Goal: Find specific page/section: Find specific page/section

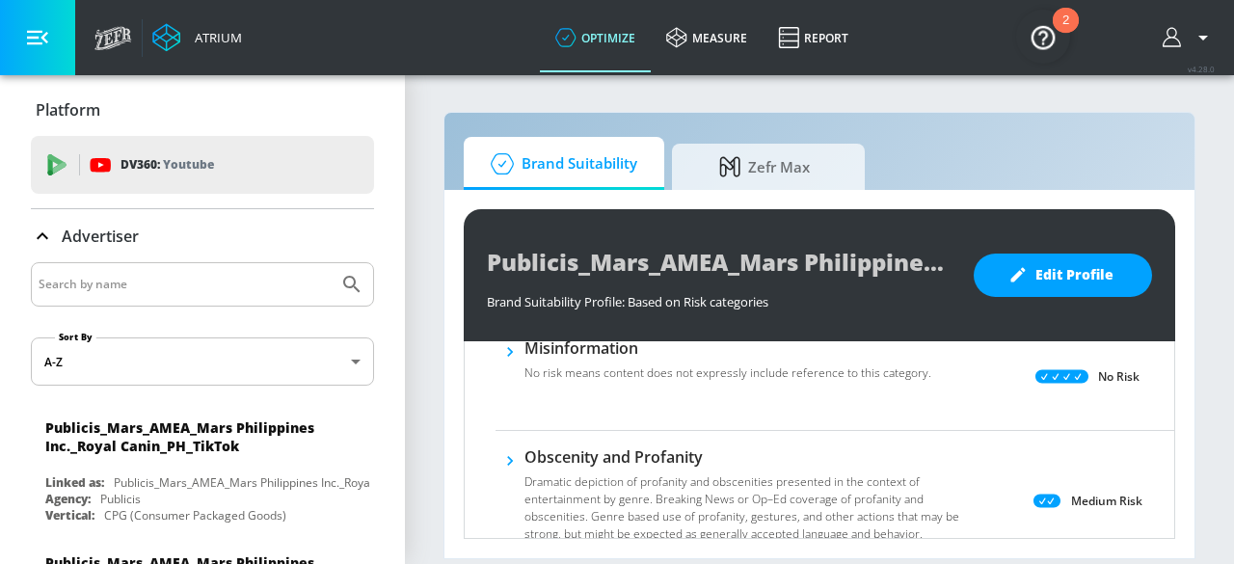
scroll to position [65, 0]
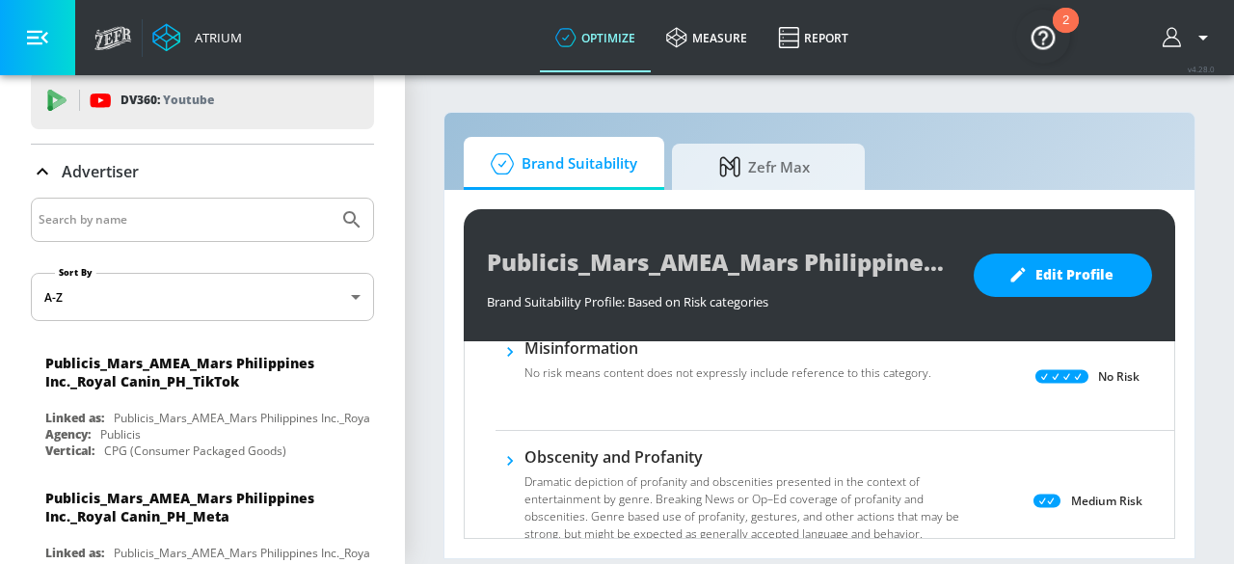
click at [48, 165] on icon at bounding box center [42, 171] width 23 height 23
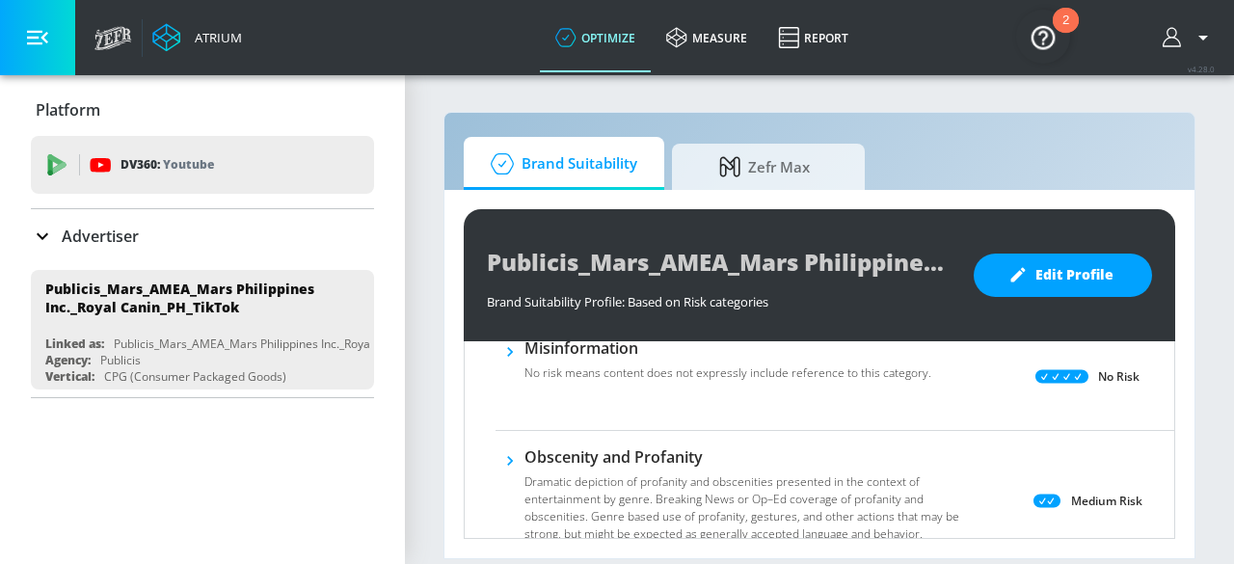
scroll to position [0, 0]
click at [42, 239] on icon at bounding box center [42, 236] width 23 height 23
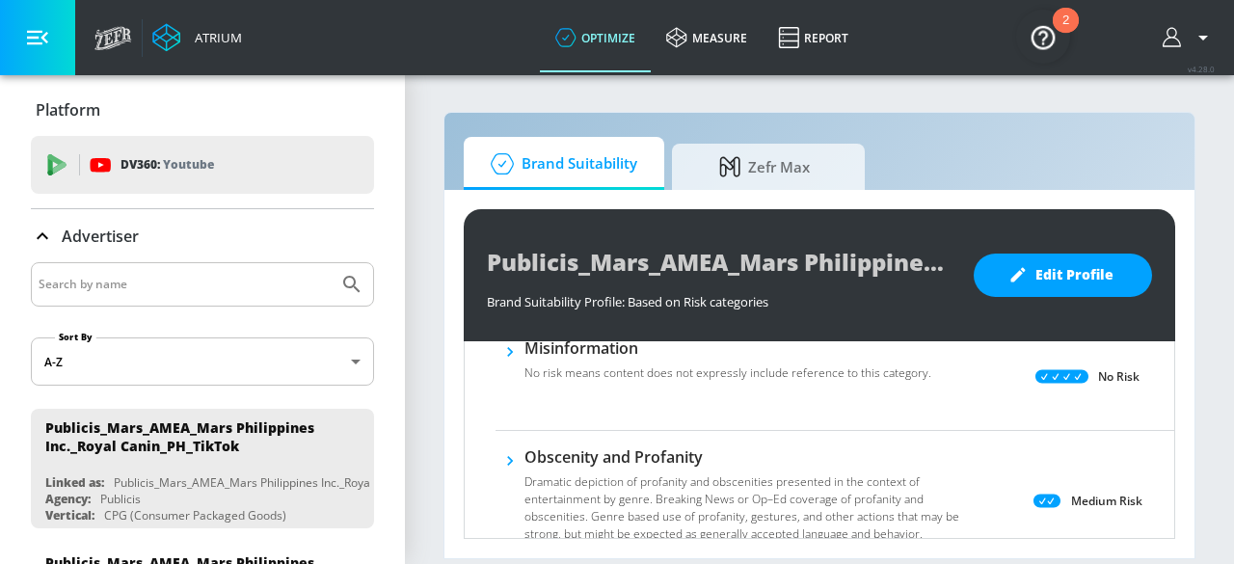
click at [261, 272] on input "Search by name" at bounding box center [185, 284] width 292 height 25
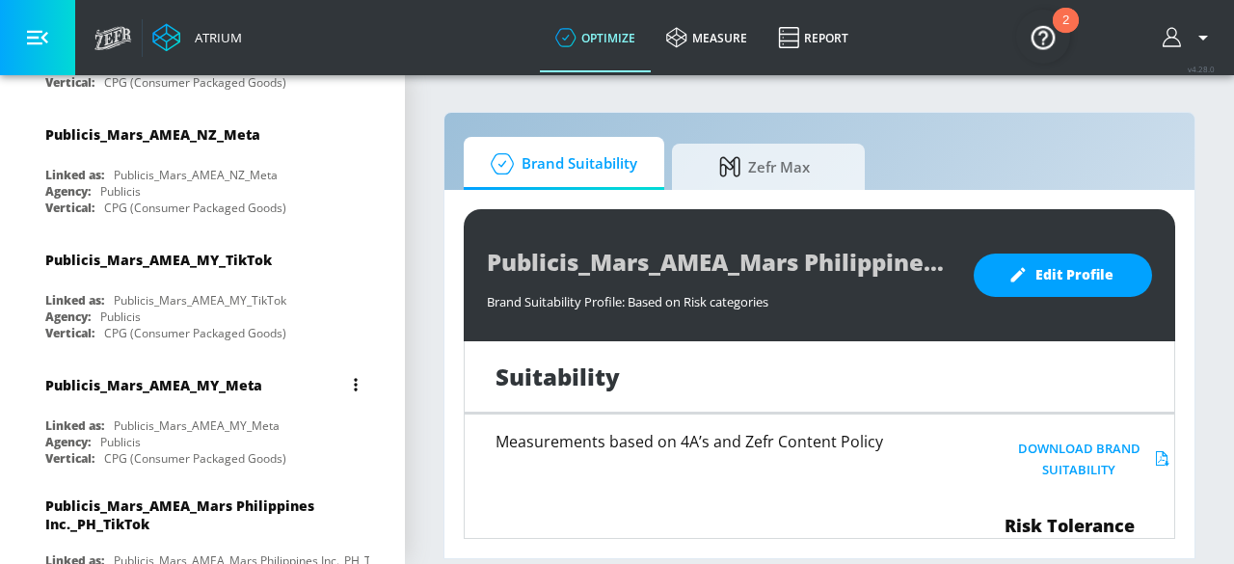
scroll to position [3199, 0]
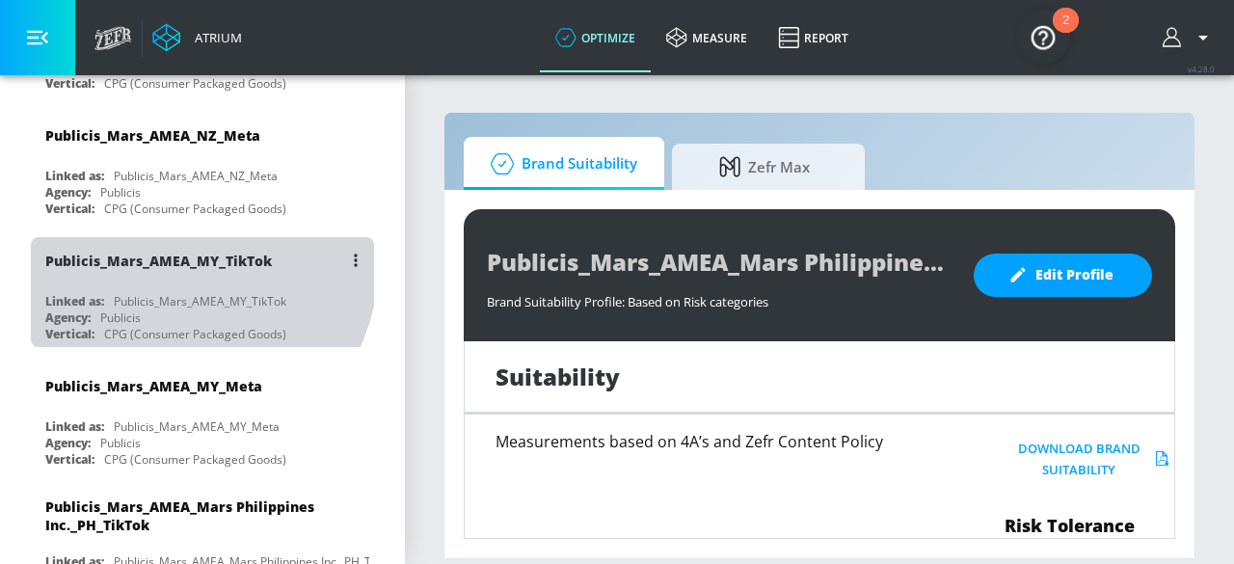
click at [174, 252] on div "Publicis_Mars_AMEA_MY_TikTok" at bounding box center [158, 261] width 227 height 18
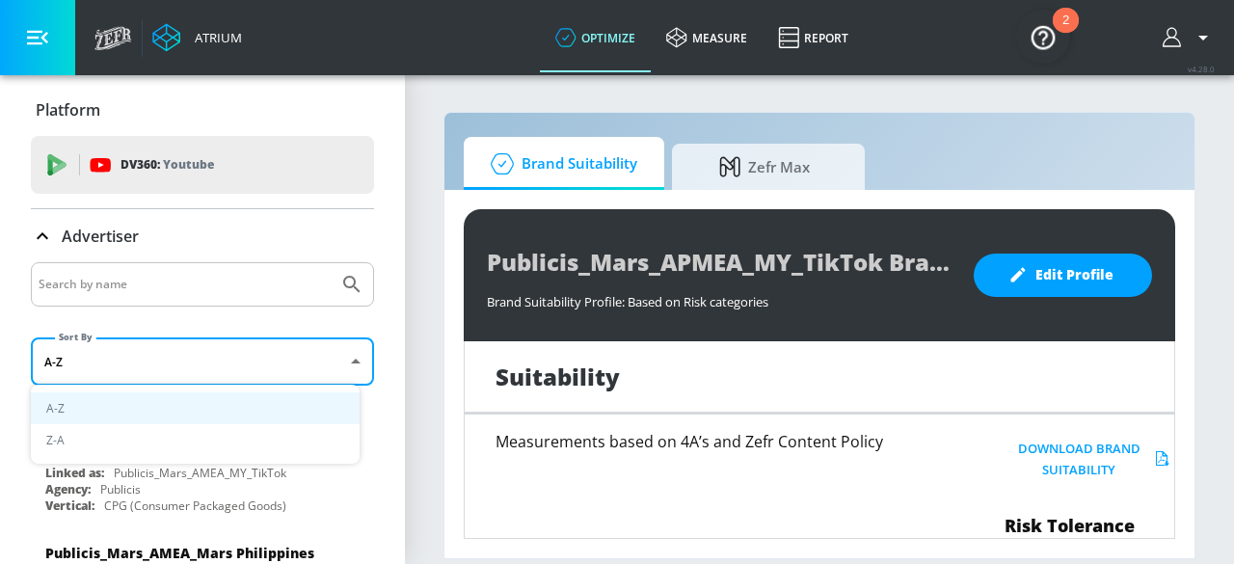
click at [196, 367] on body "Atrium optimize measure Report optimize measure Report v 4.28.0 Platform DV360:…" at bounding box center [617, 282] width 1234 height 564
click at [192, 360] on div at bounding box center [617, 282] width 1234 height 564
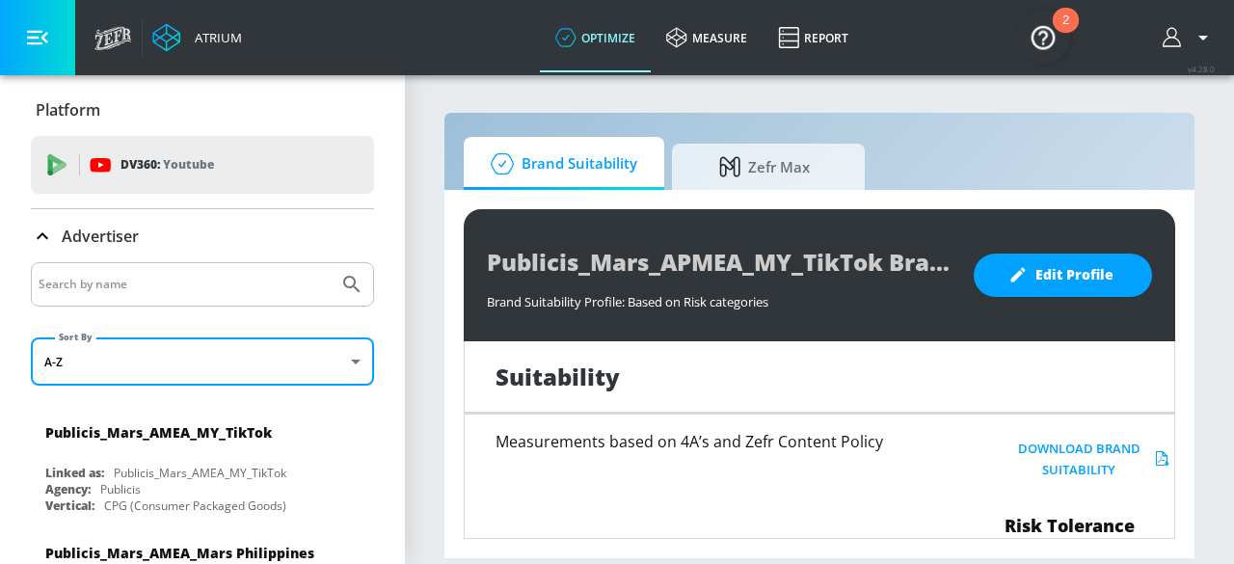
click at [39, 234] on icon at bounding box center [42, 236] width 23 height 23
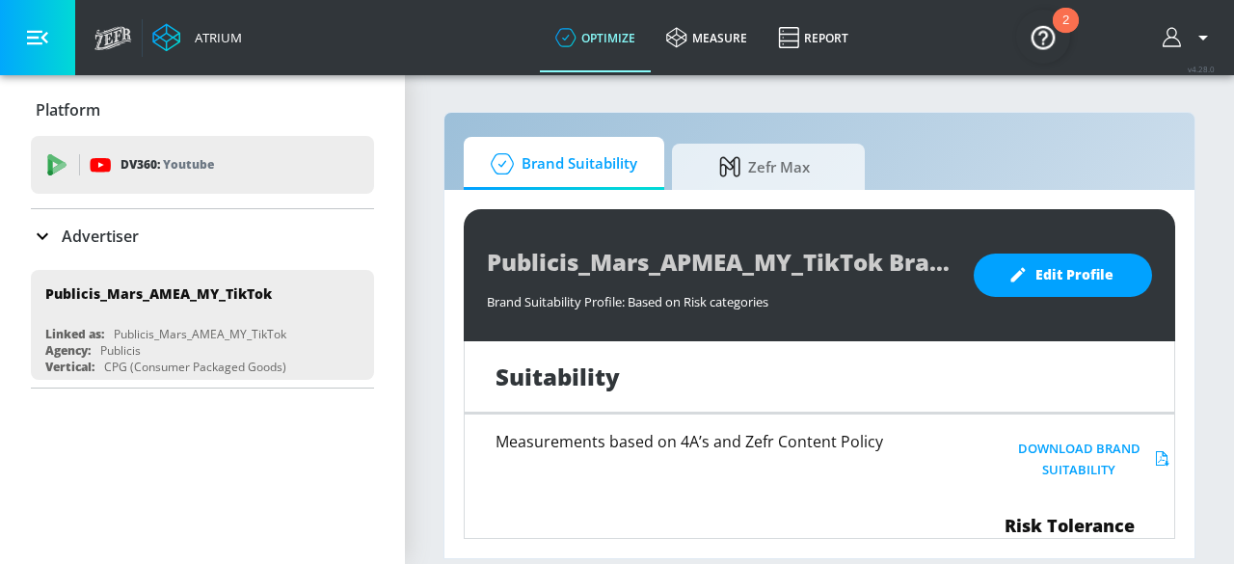
click at [44, 240] on icon at bounding box center [42, 236] width 23 height 23
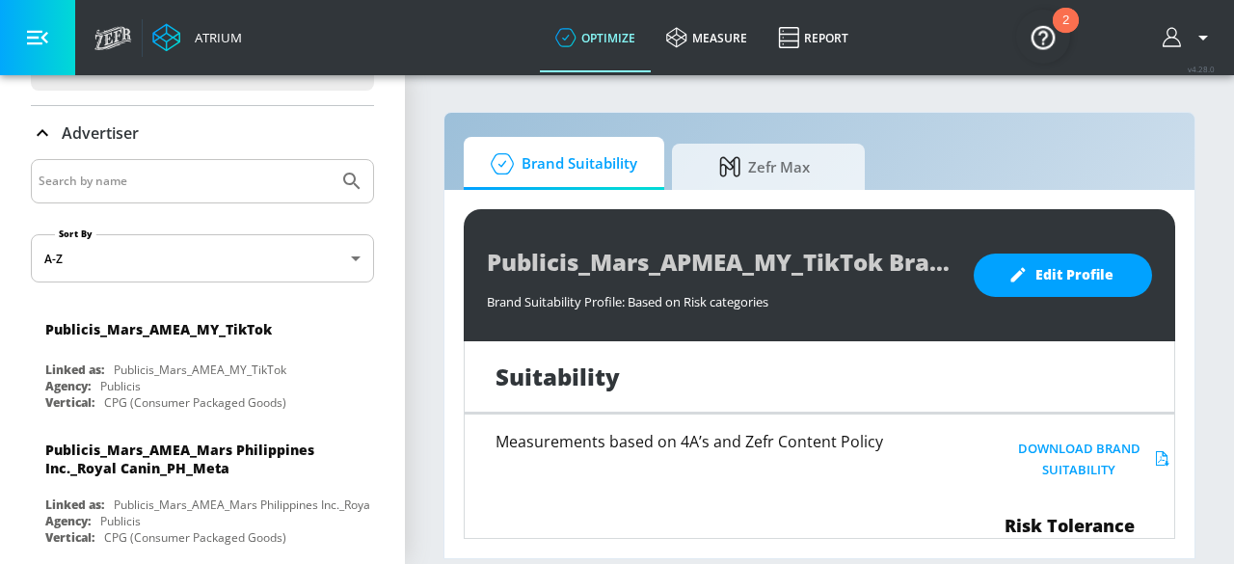
scroll to position [108, 0]
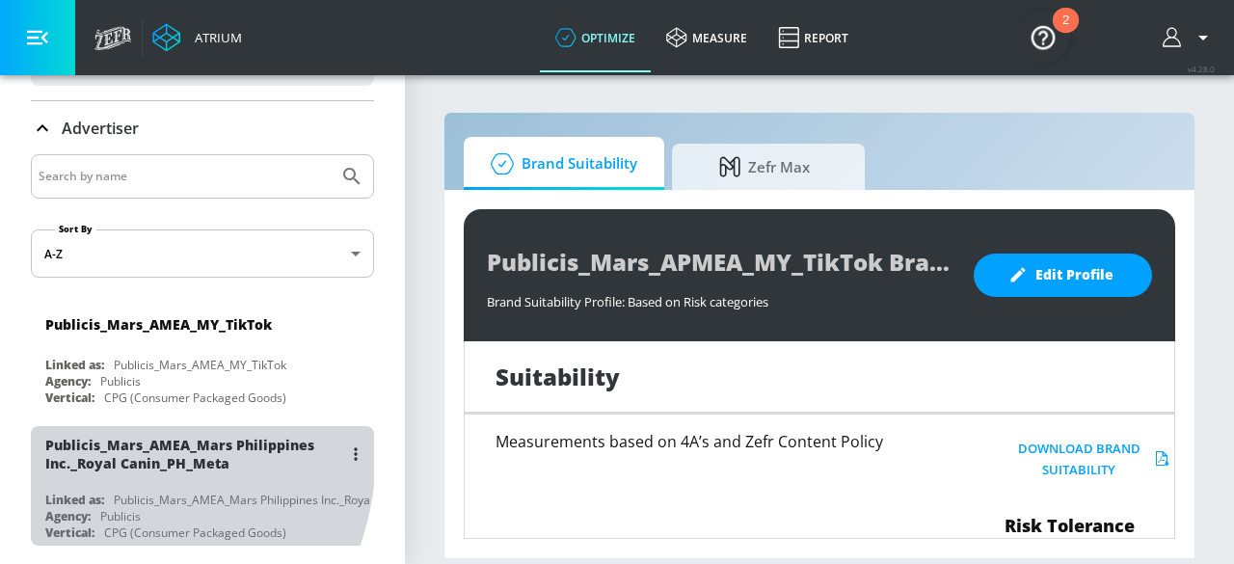
click at [94, 448] on div "Publicis_Mars_AMEA_Mars Philippines Inc._Royal Canin_PH_Meta" at bounding box center [193, 454] width 297 height 37
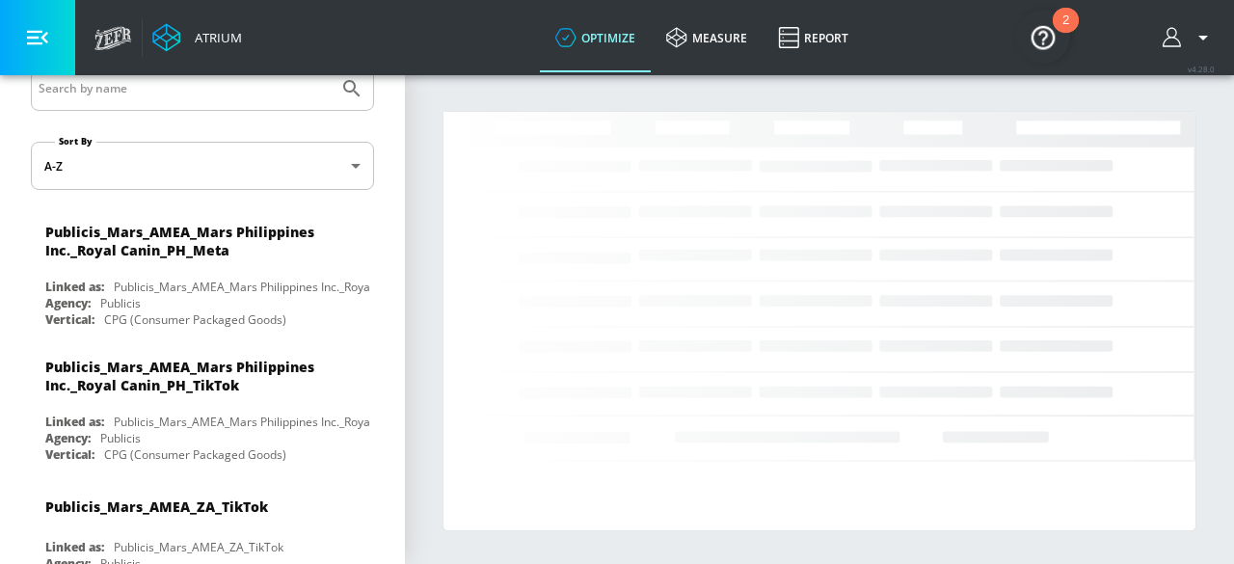
scroll to position [203, 0]
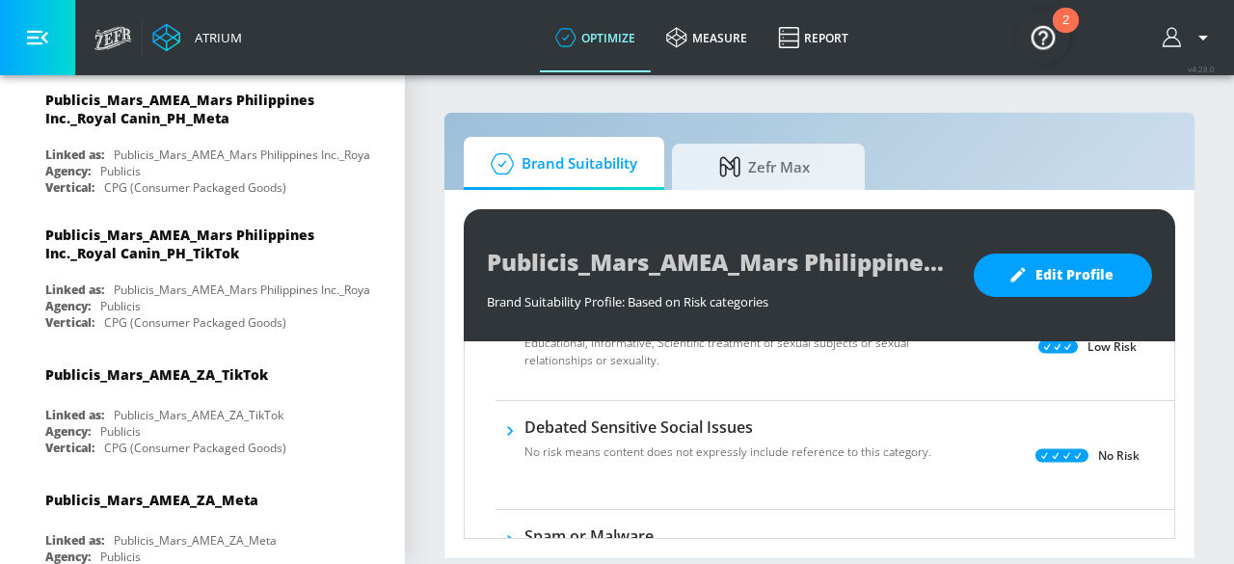
scroll to position [1329, 0]
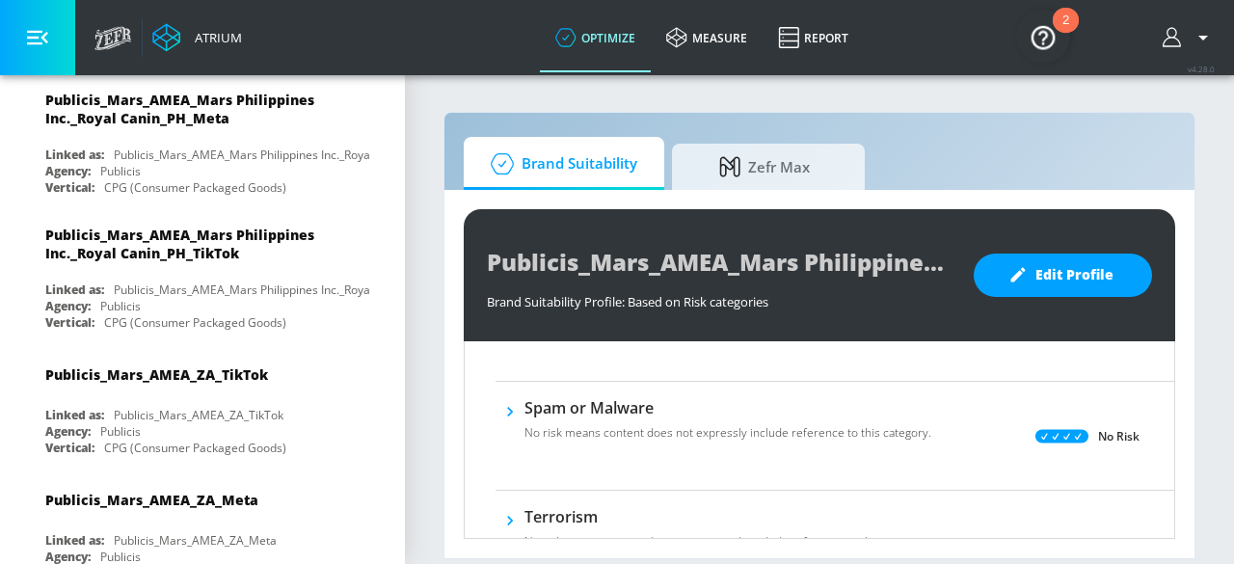
click at [1062, 49] on img "Open Resource Center, 2 new notifications" at bounding box center [1043, 37] width 54 height 54
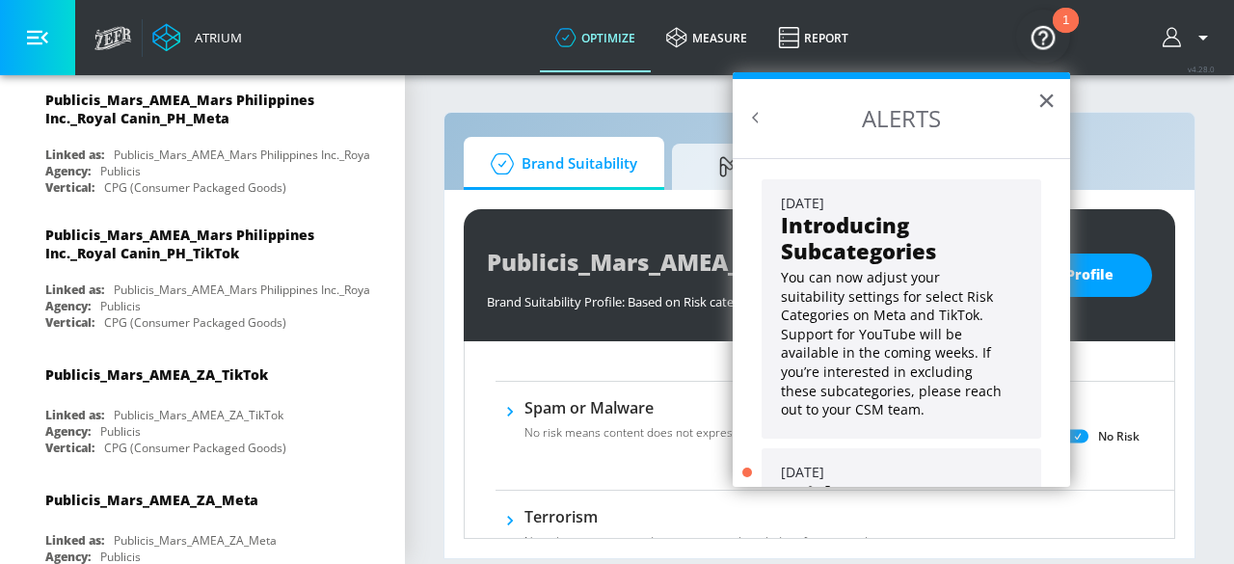
scroll to position [173, 0]
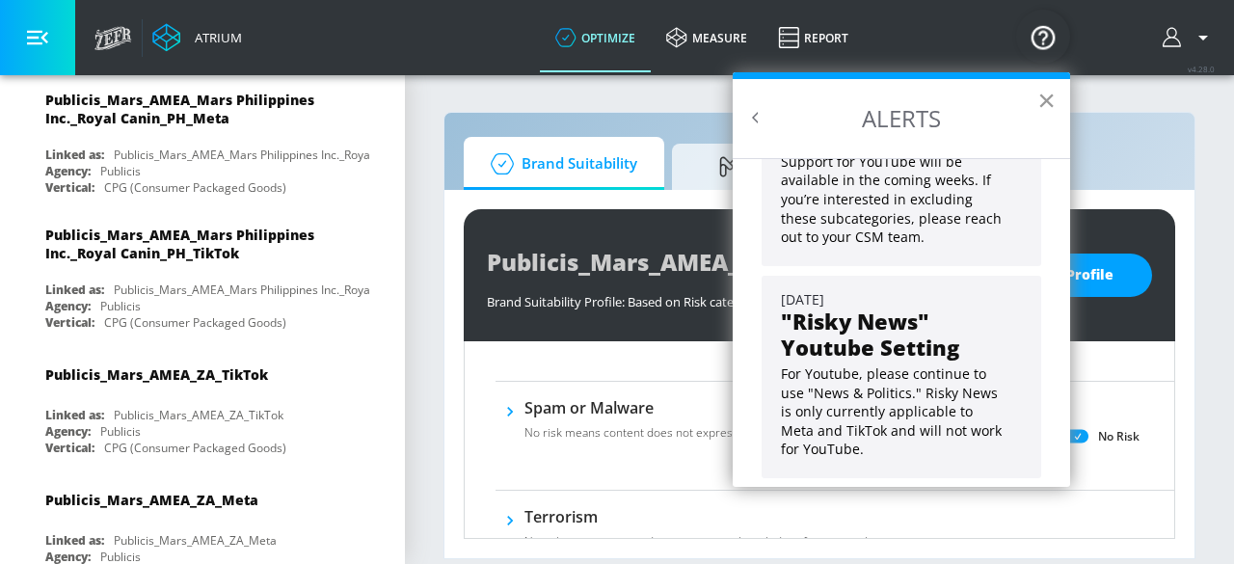
click at [1042, 105] on button "×" at bounding box center [1047, 100] width 18 height 31
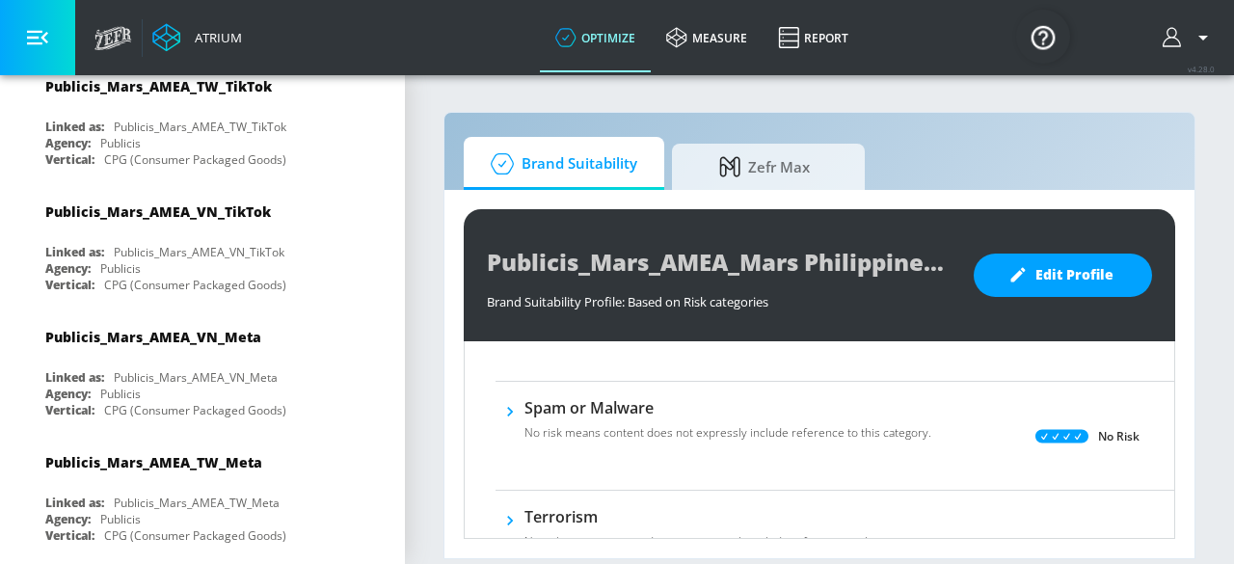
scroll to position [2121, 0]
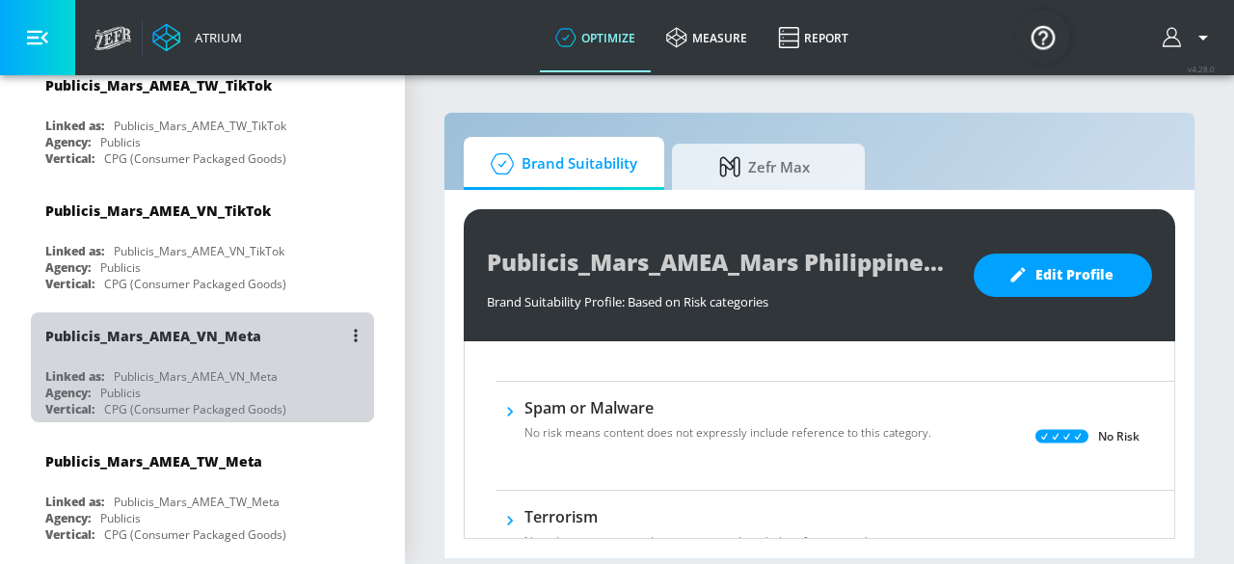
click at [217, 327] on div "Publicis_Mars_AMEA_VN_Meta" at bounding box center [153, 336] width 216 height 18
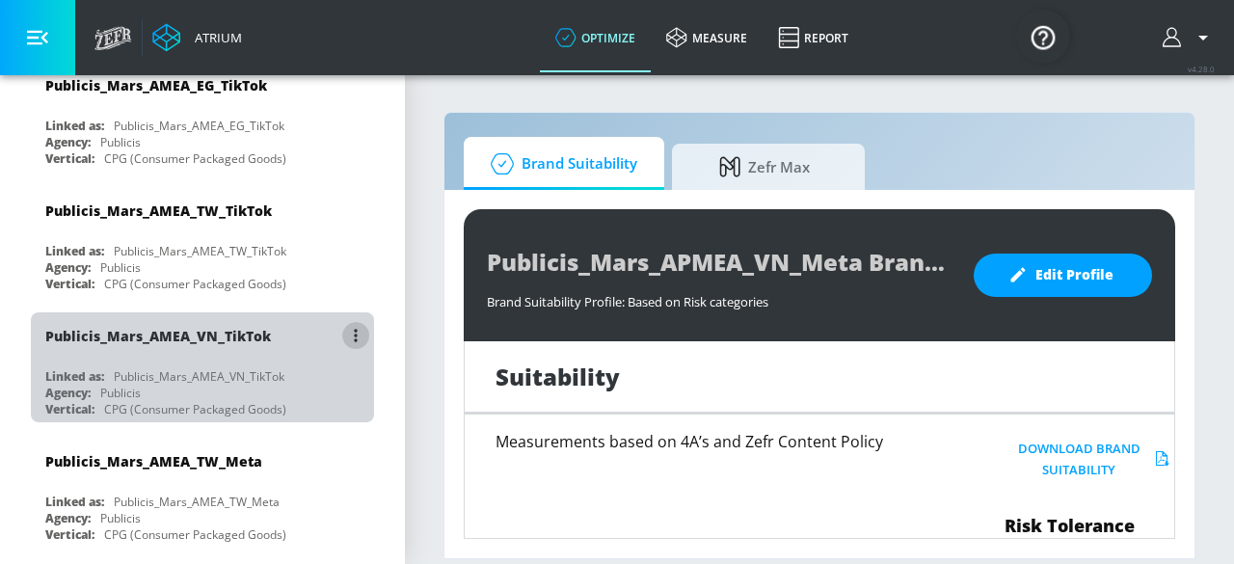
click at [344, 322] on button "list of Advertiser" at bounding box center [355, 335] width 27 height 27
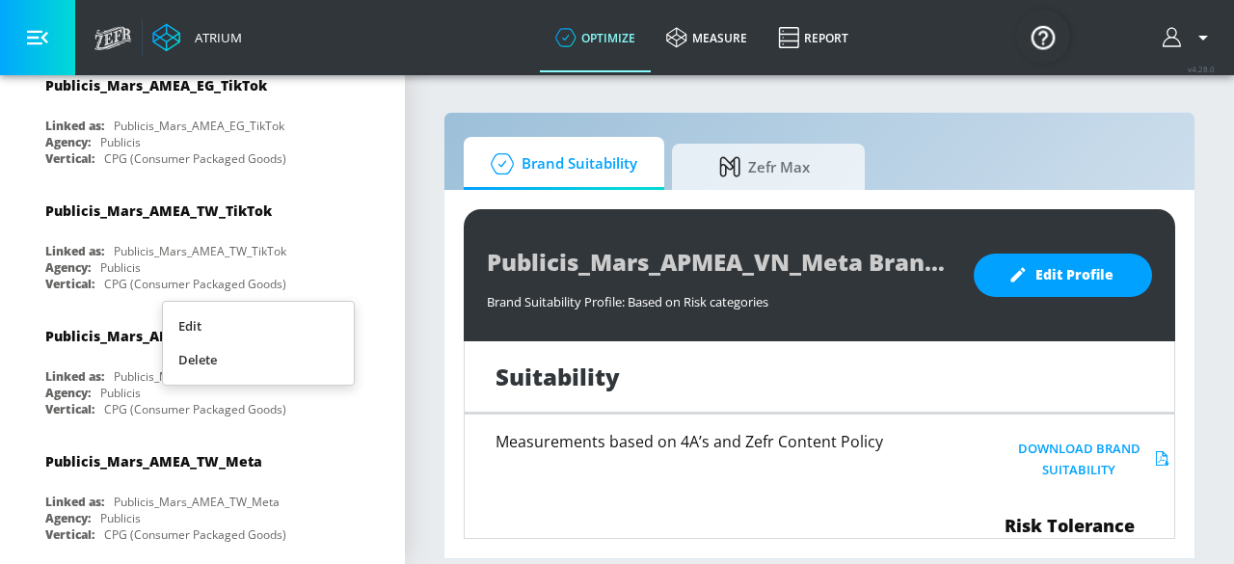
click at [358, 231] on div at bounding box center [617, 282] width 1234 height 564
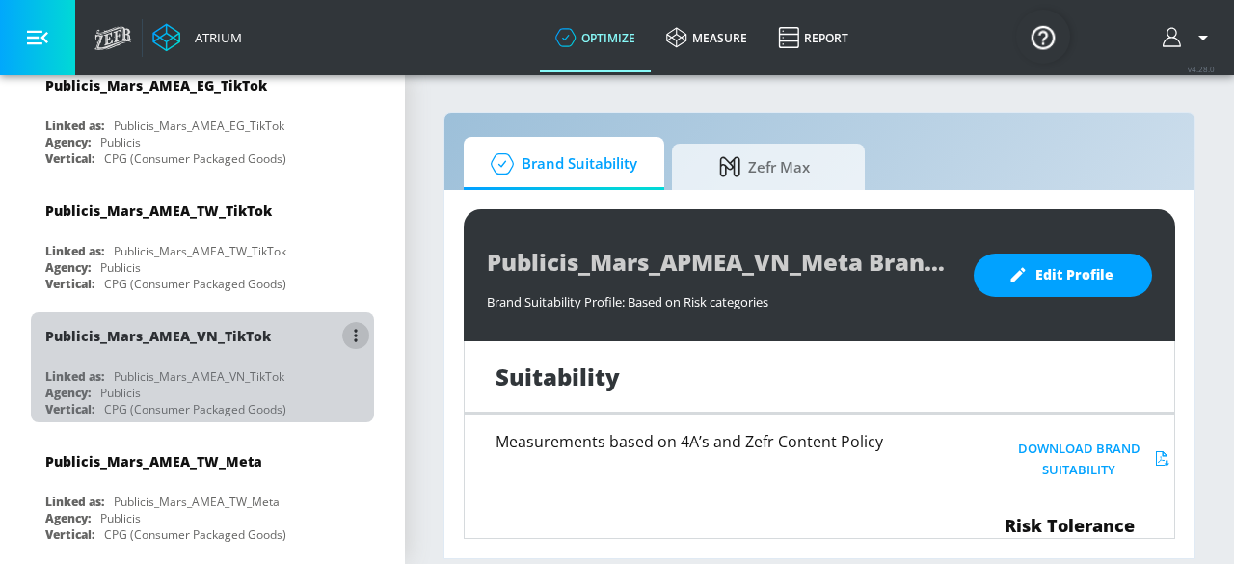
click at [354, 329] on icon "list of Advertiser" at bounding box center [356, 335] width 4 height 13
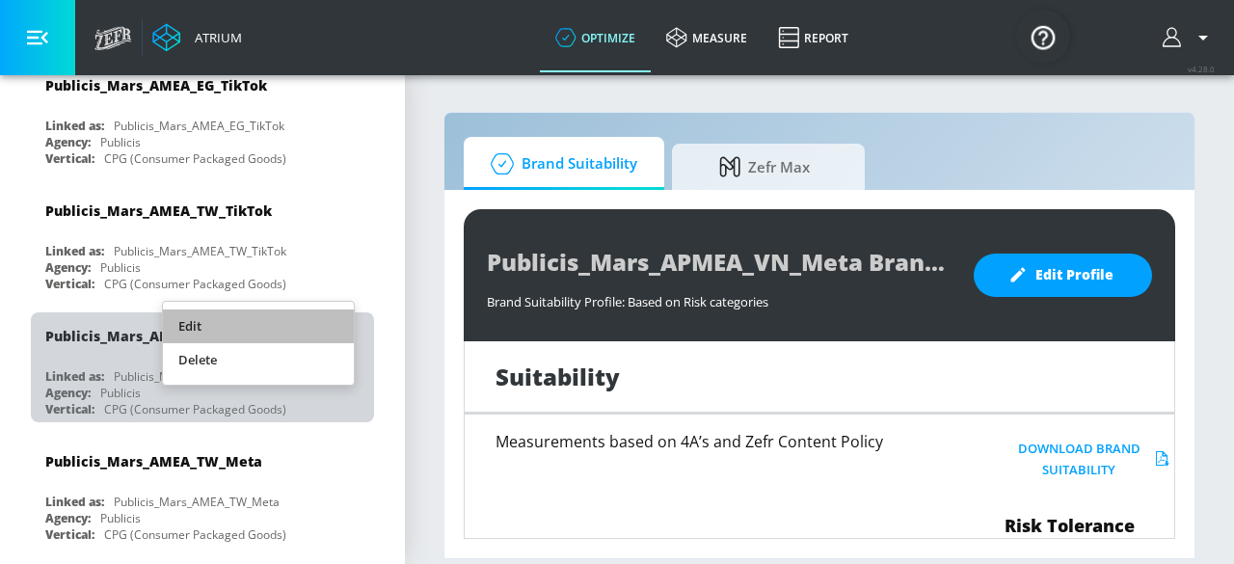
click at [285, 316] on li "Edit" at bounding box center [258, 327] width 191 height 34
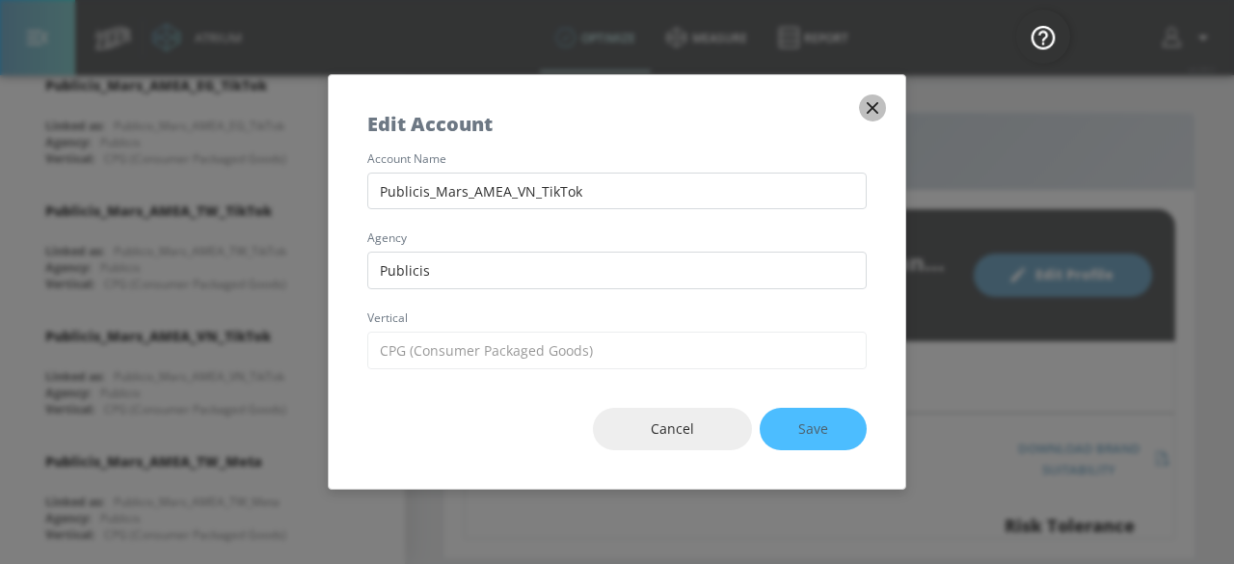
click at [871, 106] on icon "button" at bounding box center [873, 108] width 12 height 12
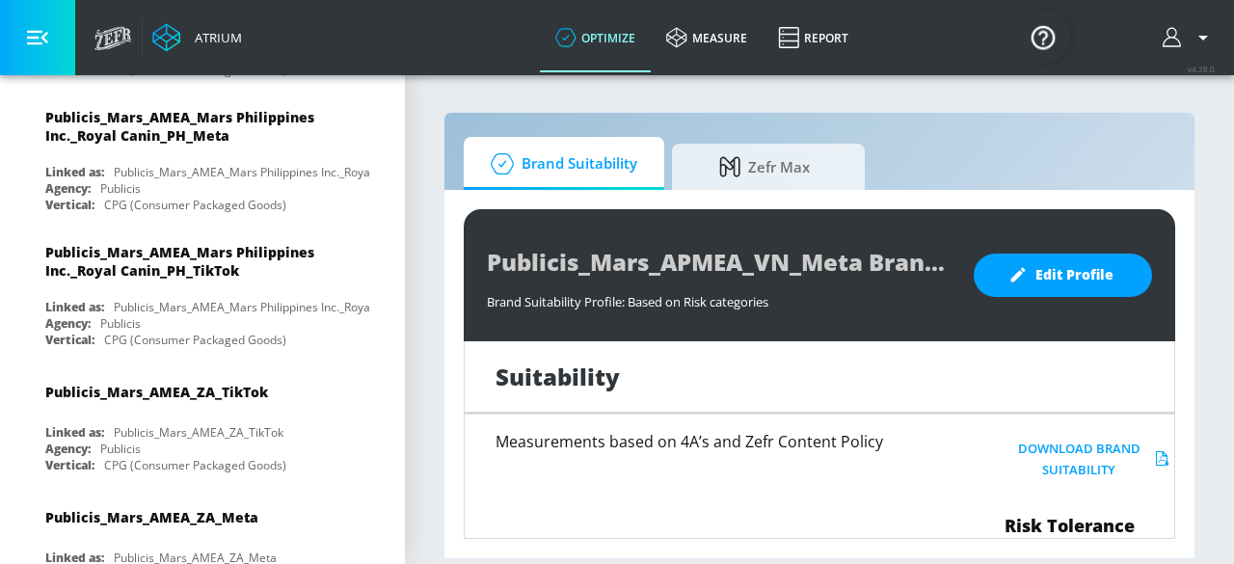
scroll to position [222, 0]
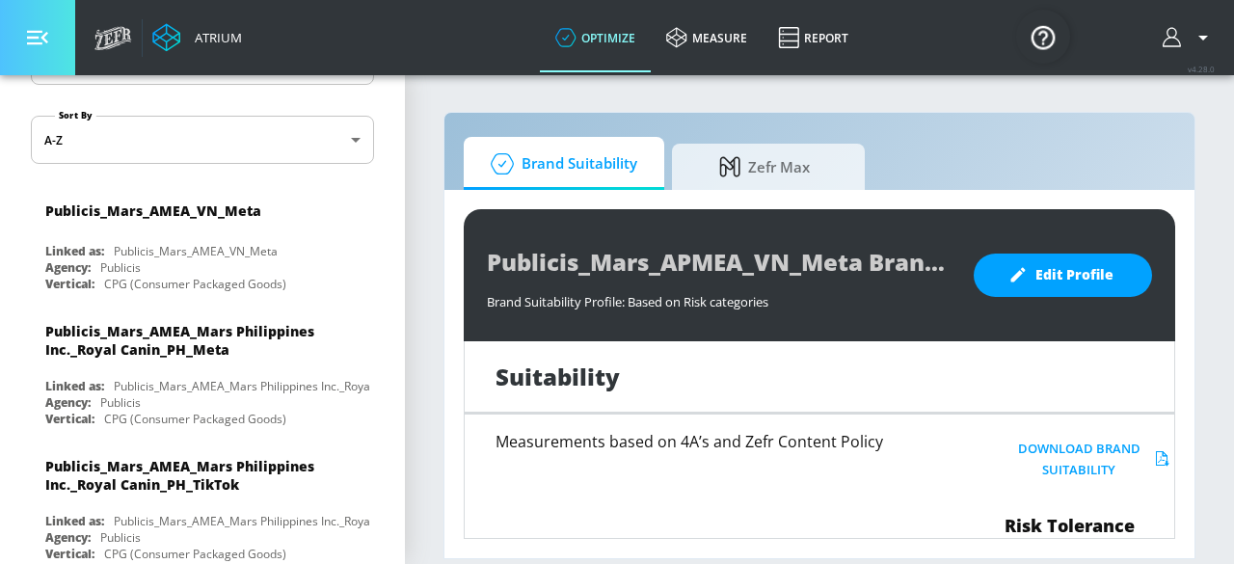
click at [40, 40] on icon "button" at bounding box center [37, 37] width 21 height 21
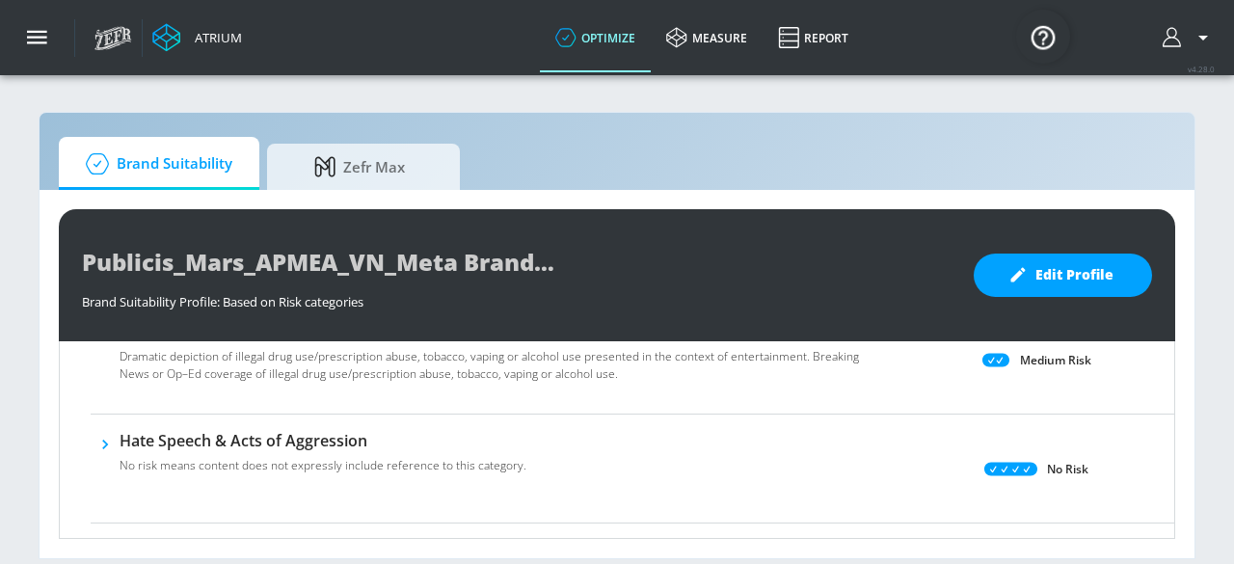
scroll to position [558, 0]
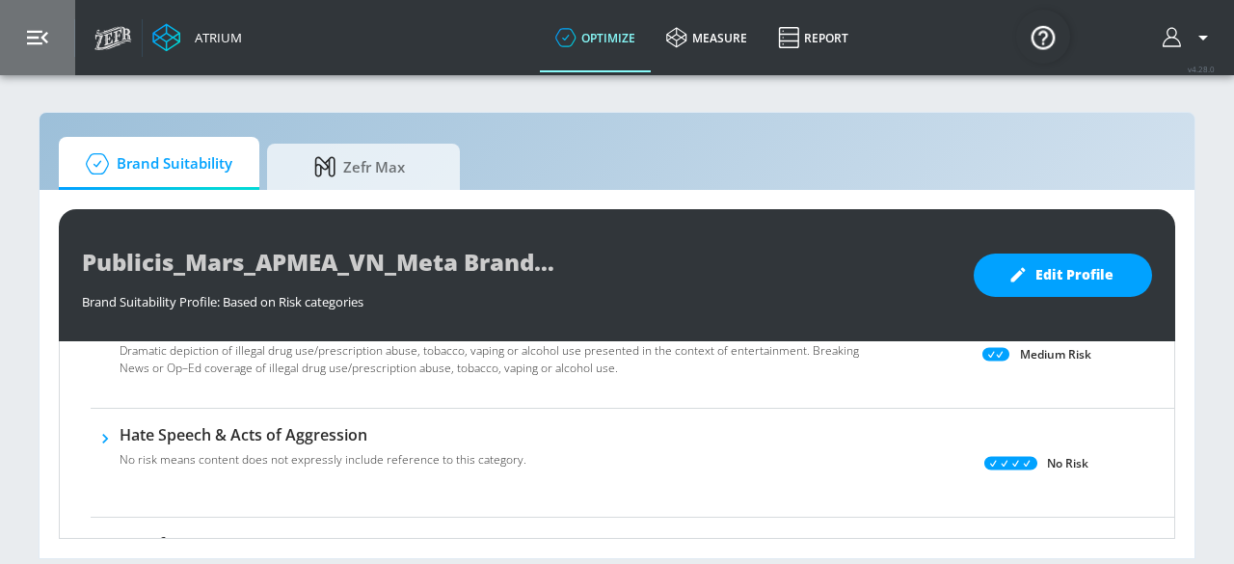
click at [38, 32] on icon "button" at bounding box center [37, 38] width 21 height 14
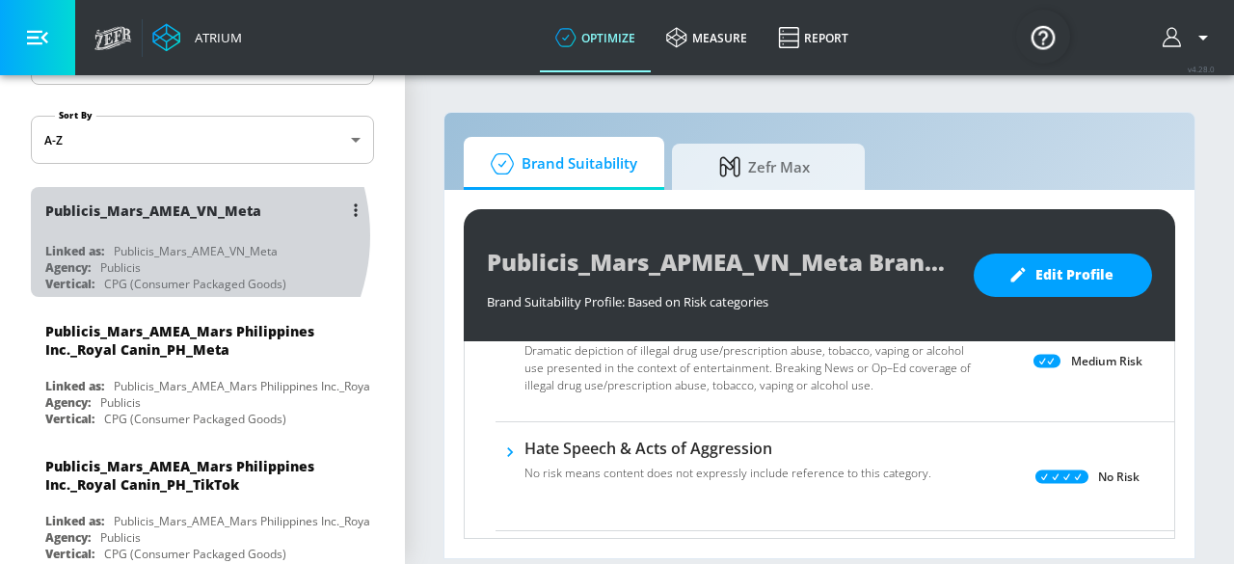
click at [172, 234] on div "Publicis_Mars_AMEA_VN_Meta Linked as: Publicis_Mars_AMEA_VN_Meta Agency: Public…" at bounding box center [202, 242] width 343 height 110
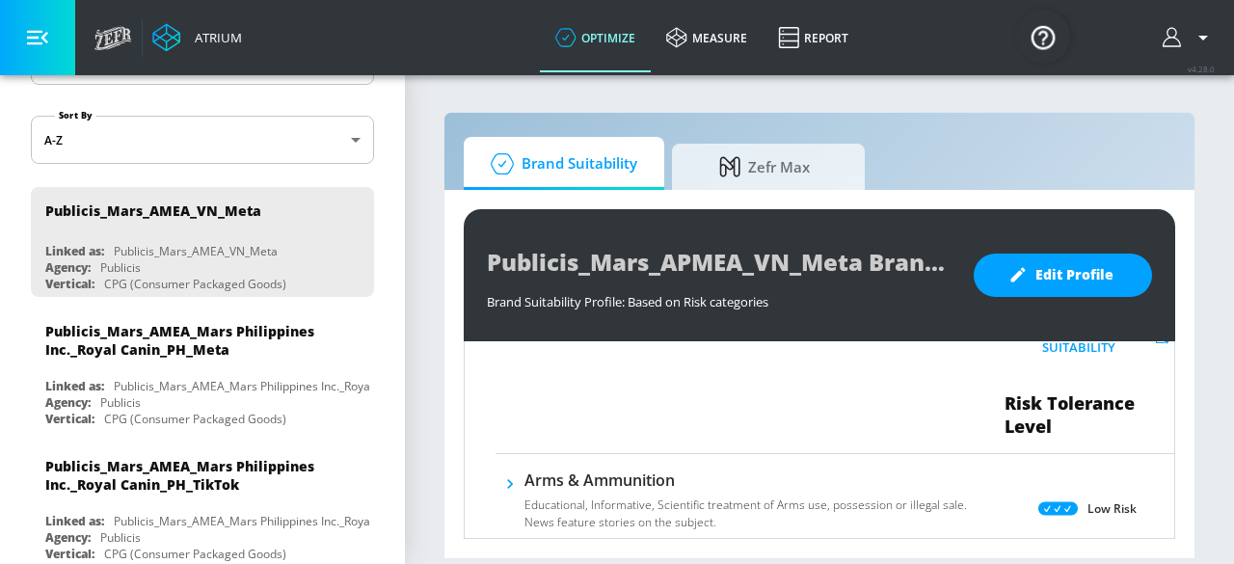
scroll to position [0, 0]
